Goal: Complete application form: Complete application form

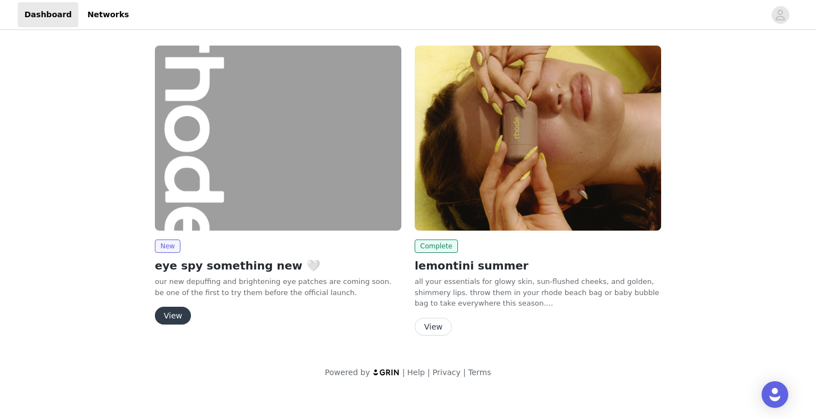
click at [169, 316] on button "View" at bounding box center [173, 316] width 36 height 18
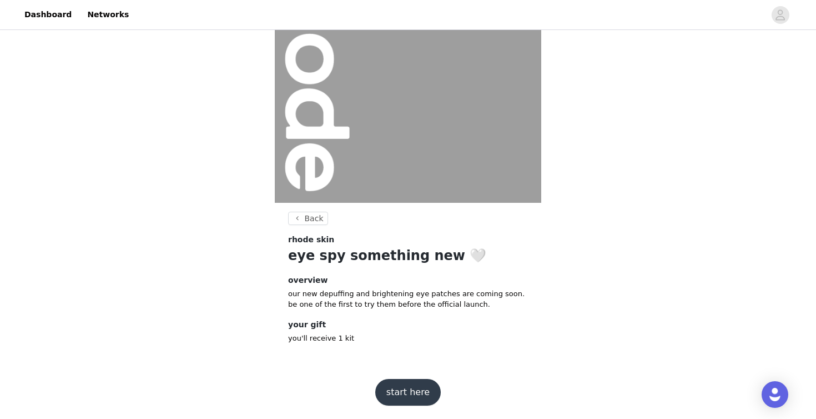
scroll to position [96, 0]
click at [407, 386] on button "start here" at bounding box center [408, 392] width 66 height 27
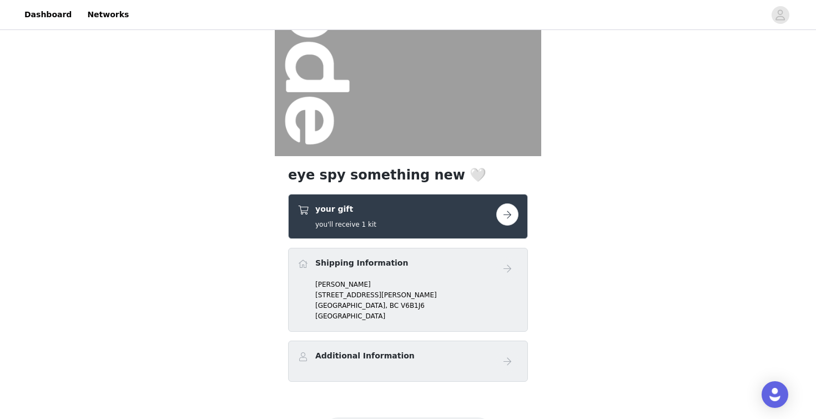
scroll to position [144, 0]
click at [509, 213] on button "button" at bounding box center [508, 214] width 22 height 22
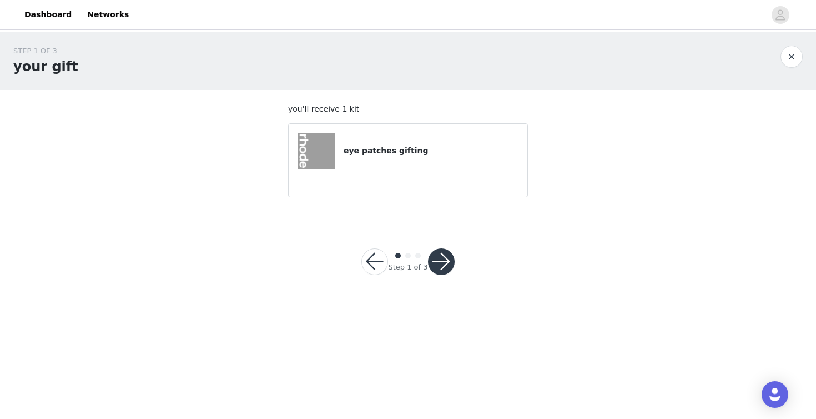
click at [442, 260] on button "button" at bounding box center [441, 261] width 27 height 27
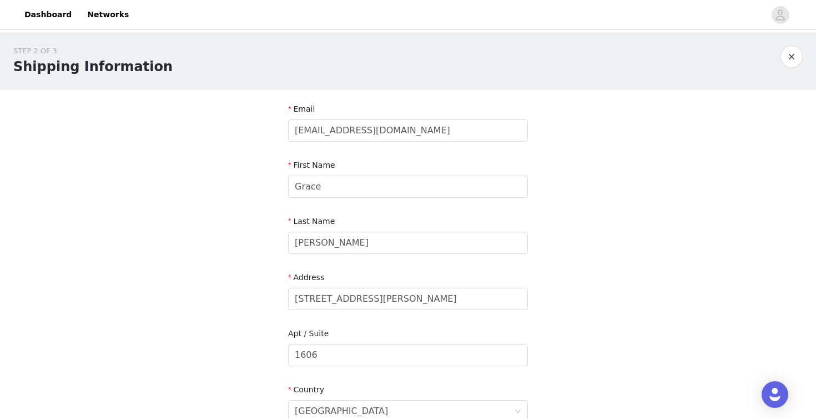
click at [317, 309] on div "Address 1001 Richards st Vancouver" at bounding box center [408, 293] width 240 height 43
click at [318, 300] on input "1001 Richards st Vancouver" at bounding box center [408, 299] width 240 height 22
type input "70 w 37th st"
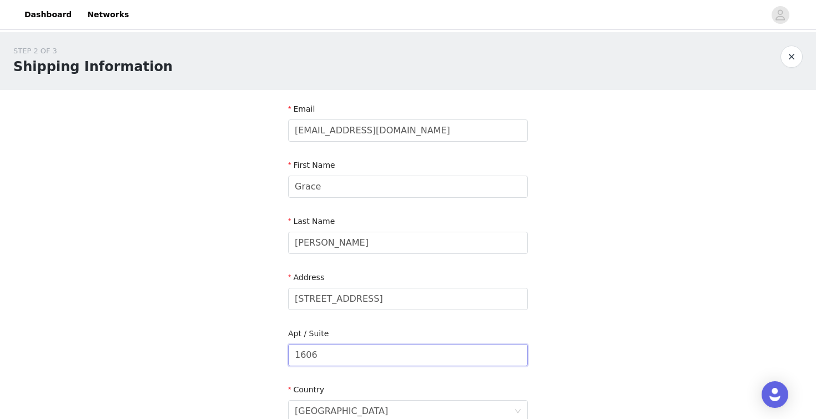
click at [348, 357] on input "1606" at bounding box center [408, 355] width 240 height 22
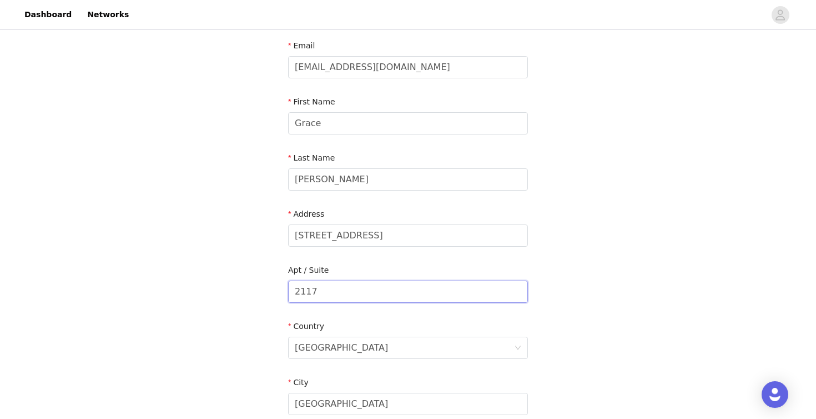
scroll to position [73, 0]
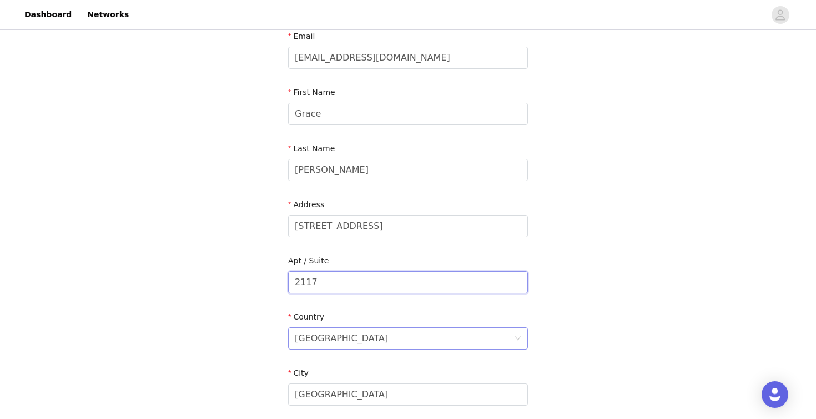
type input "2117"
click at [322, 345] on div "Canada" at bounding box center [341, 338] width 93 height 21
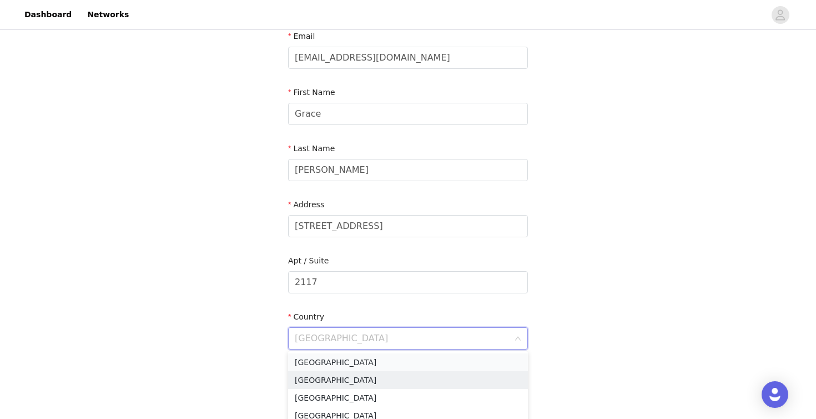
click at [319, 363] on li "United States" at bounding box center [408, 362] width 240 height 18
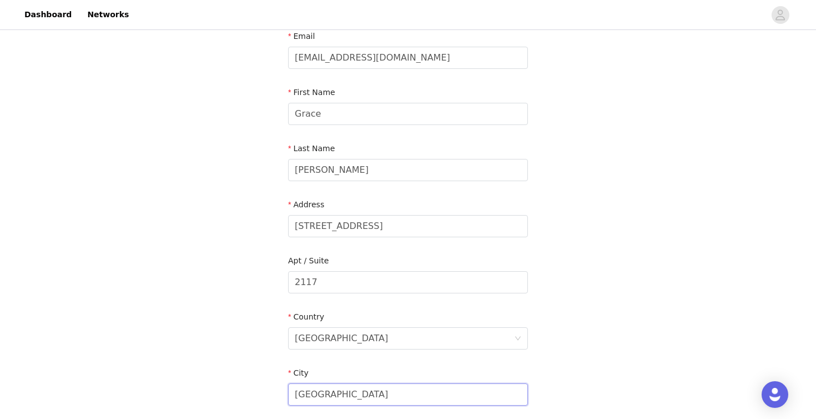
click at [318, 391] on input "Vancouver" at bounding box center [408, 394] width 240 height 22
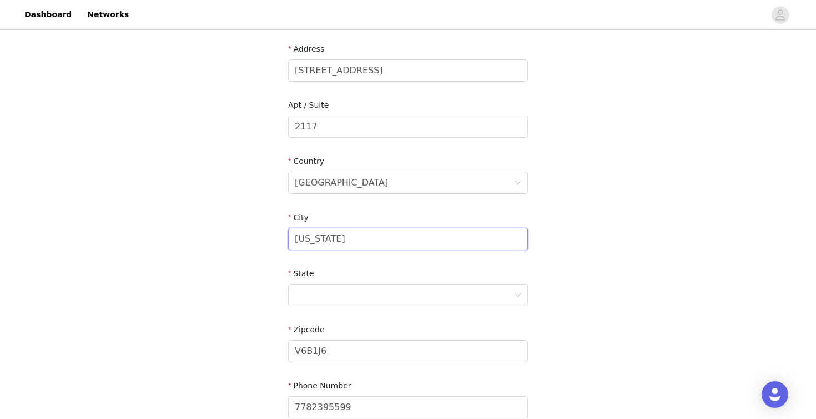
scroll to position [229, 0]
type input "New York"
click at [333, 288] on div at bounding box center [404, 293] width 219 height 21
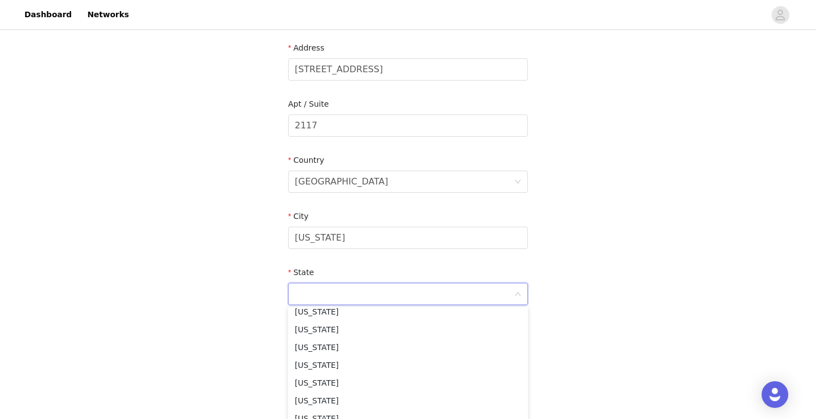
scroll to position [612, 0]
click at [329, 397] on li "New York" at bounding box center [408, 399] width 240 height 18
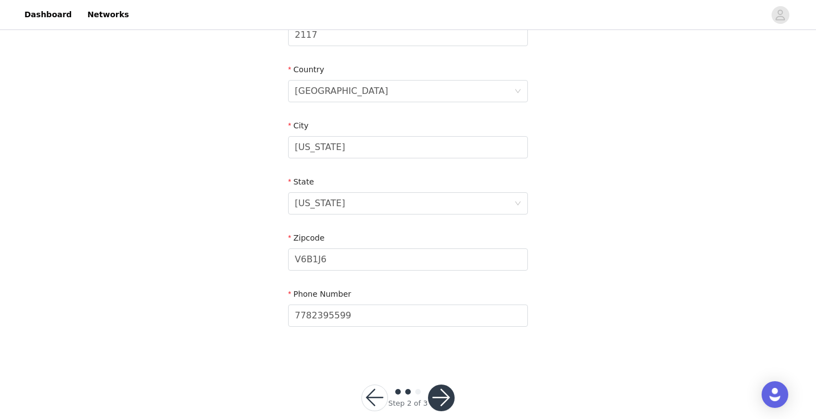
scroll to position [325, 0]
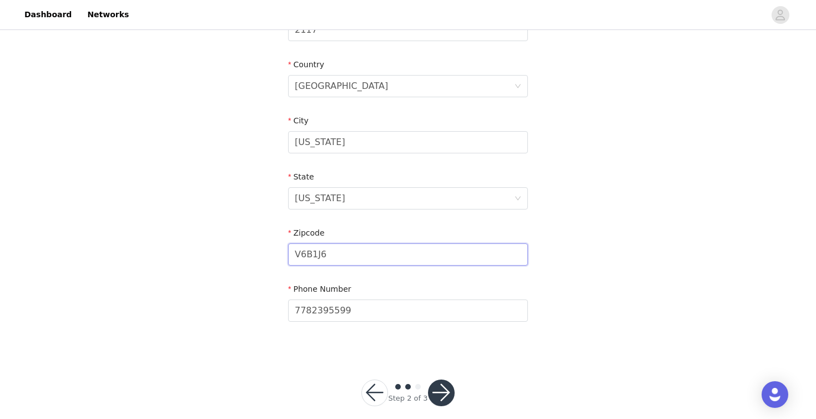
click at [345, 254] on input "V6B1J6" at bounding box center [408, 254] width 240 height 22
type input "10018"
click at [438, 394] on button "button" at bounding box center [441, 392] width 27 height 27
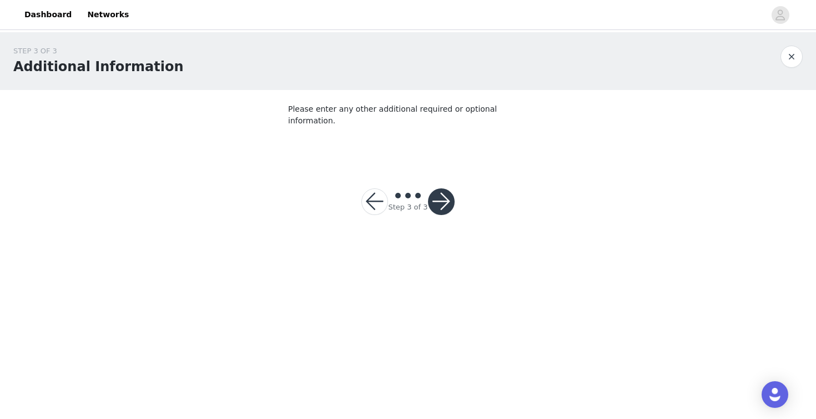
click at [433, 192] on button "button" at bounding box center [441, 201] width 27 height 27
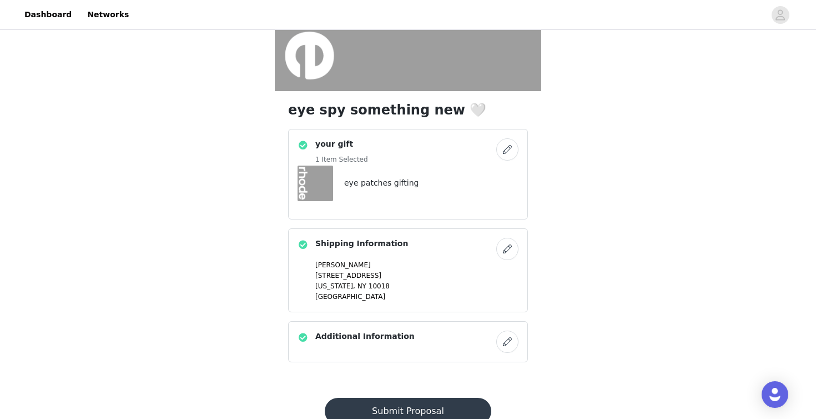
scroll to position [224, 0]
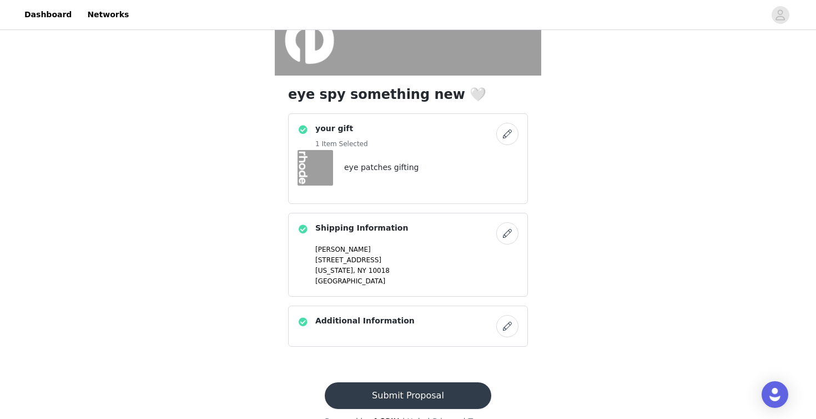
click at [406, 400] on button "Submit Proposal" at bounding box center [408, 395] width 166 height 27
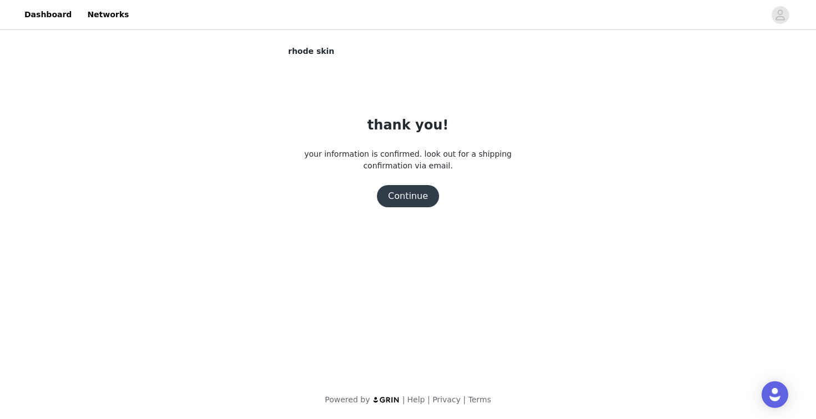
click at [412, 178] on div "thank you! your information is confirmed. look out for a shipping confirmation …" at bounding box center [408, 161] width 240 height 92
click at [409, 188] on button "Continue" at bounding box center [408, 196] width 62 height 22
